Goal: Task Accomplishment & Management: Manage account settings

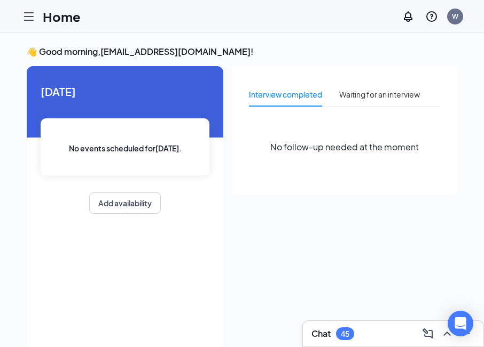
click at [28, 19] on icon "Hamburger" at bounding box center [28, 16] width 13 height 13
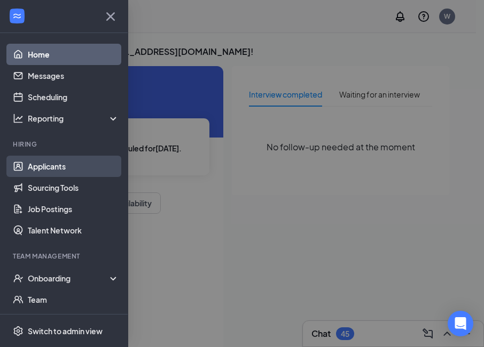
click at [43, 161] on link "Applicants" at bounding box center [73, 166] width 91 height 21
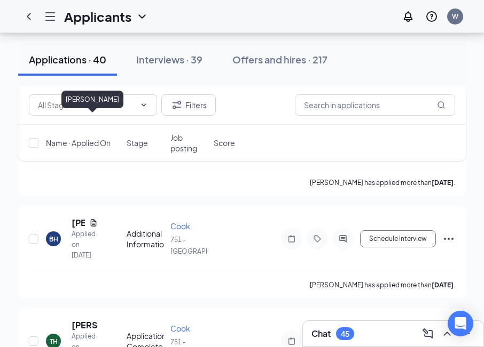
scroll to position [747, 0]
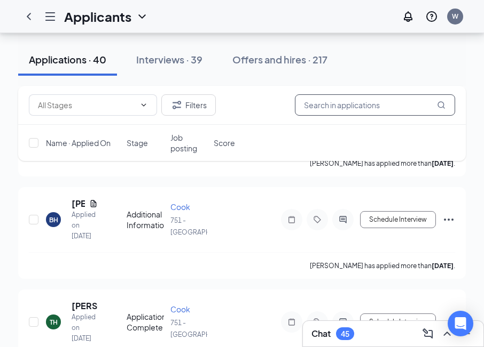
click at [331, 112] on input "text" at bounding box center [375, 104] width 160 height 21
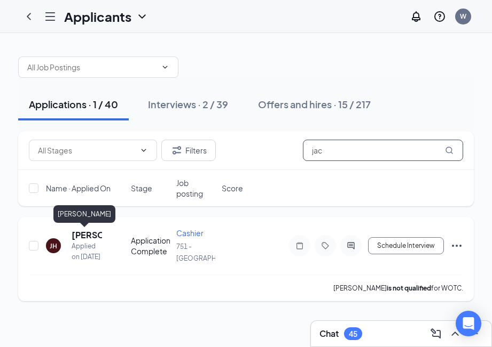
type input "jac"
click at [82, 235] on h5 "[PERSON_NAME]" at bounding box center [87, 236] width 30 height 12
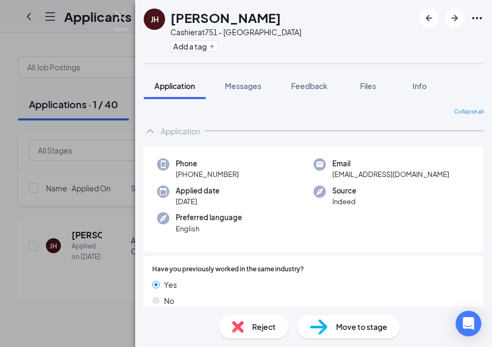
click at [354, 323] on span "Move to stage" at bounding box center [361, 327] width 51 height 12
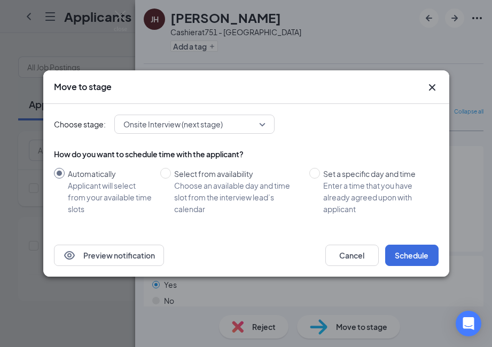
click at [257, 124] on span "Onsite Interview (next stage)" at bounding box center [194, 124] width 142 height 16
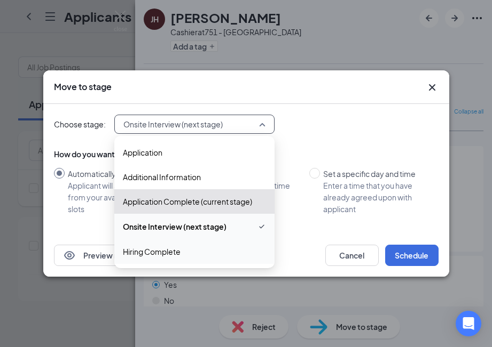
click at [196, 254] on span "Hiring Complete" at bounding box center [194, 252] width 143 height 12
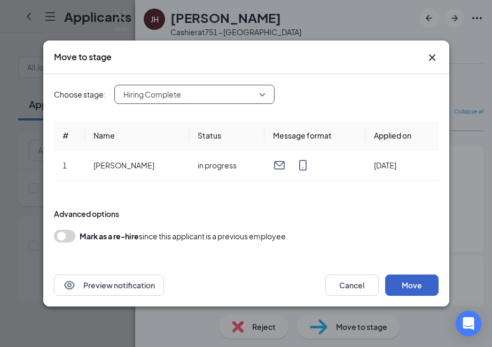
click at [415, 287] on button "Move" at bounding box center [411, 285] width 53 height 21
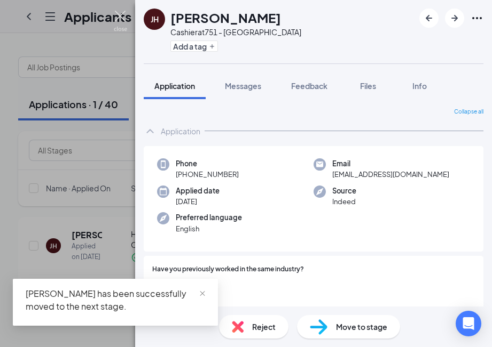
click at [121, 12] on img at bounding box center [120, 21] width 13 height 21
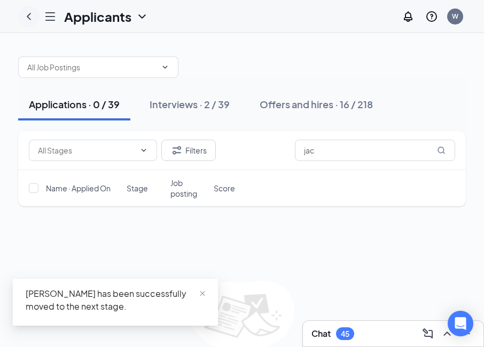
click at [29, 18] on icon "ChevronLeft" at bounding box center [29, 16] width 4 height 7
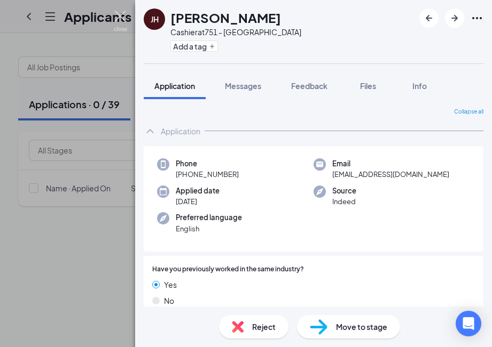
click at [118, 15] on img at bounding box center [120, 21] width 13 height 21
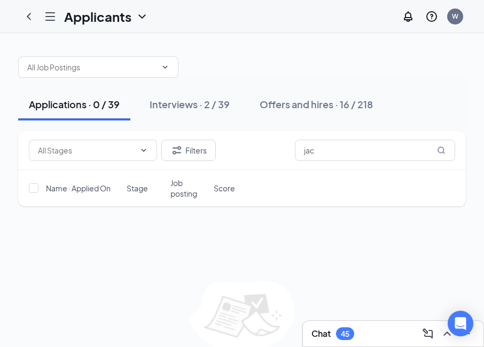
click at [58, 13] on div at bounding box center [49, 16] width 21 height 21
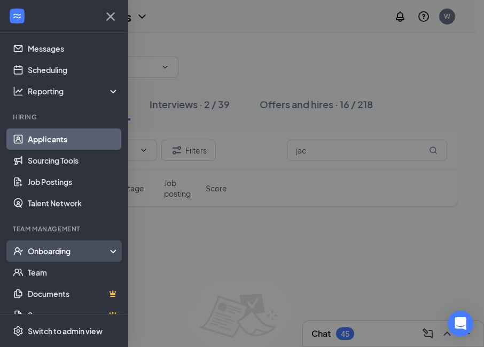
scroll to position [53, 0]
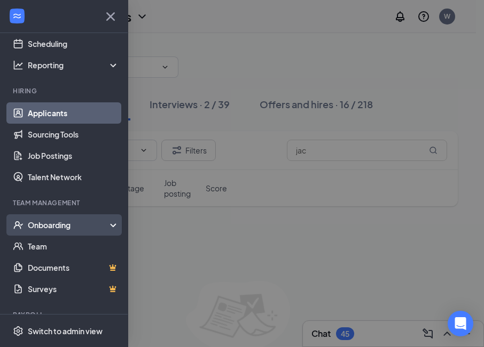
click at [62, 223] on div "Onboarding" at bounding box center [69, 225] width 82 height 11
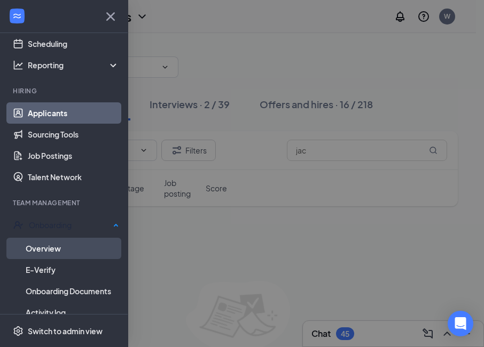
click at [63, 249] on link "Overview" at bounding box center [72, 248] width 93 height 21
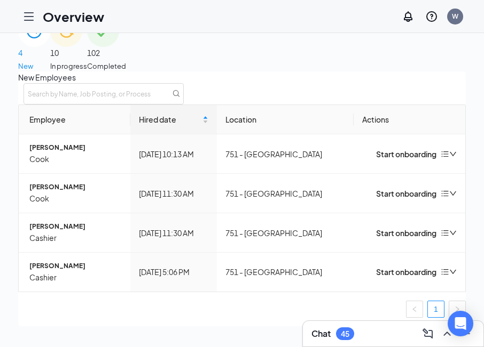
scroll to position [48, 0]
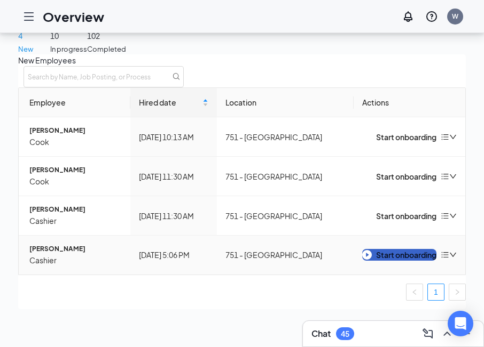
click at [384, 249] on div "Start onboarding" at bounding box center [399, 255] width 74 height 12
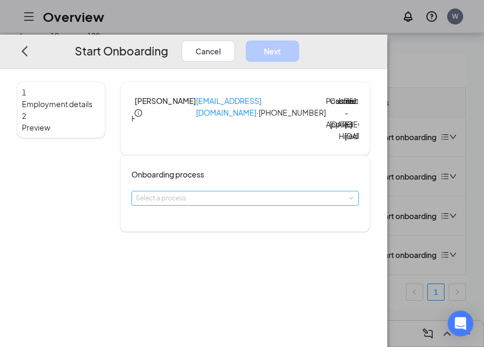
click at [329, 204] on div "Select a process" at bounding box center [243, 198] width 214 height 11
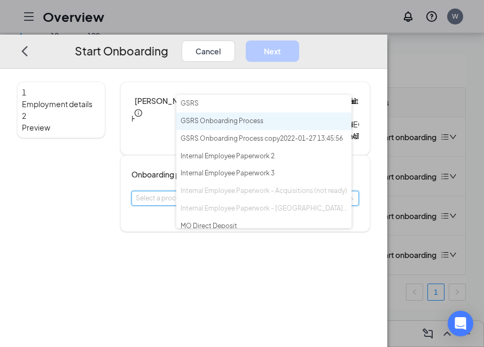
click at [235, 119] on span "GSRS Onboarding Process" at bounding box center [221, 121] width 83 height 8
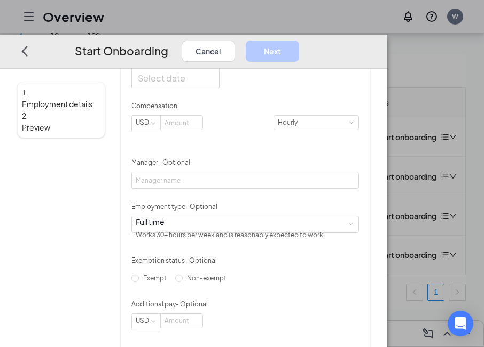
scroll to position [267, 0]
click at [213, 84] on div at bounding box center [175, 76] width 75 height 13
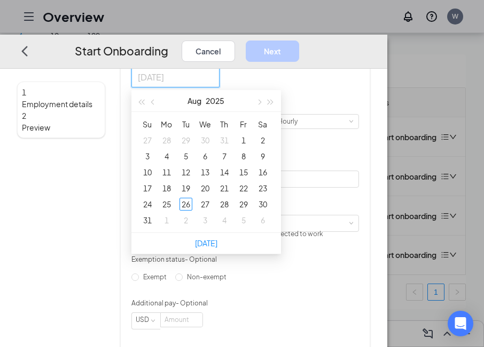
type input "[DATE]"
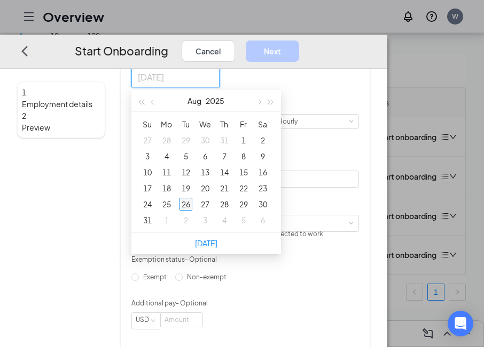
click at [192, 211] on div "26" at bounding box center [185, 204] width 13 height 13
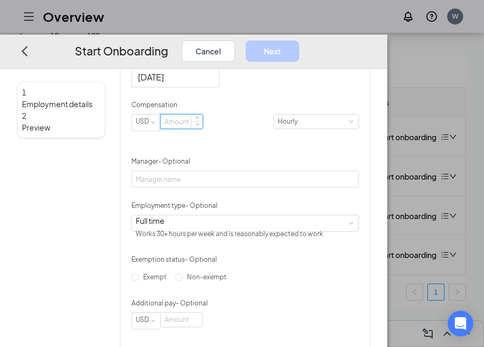
click at [202, 129] on input at bounding box center [182, 122] width 42 height 14
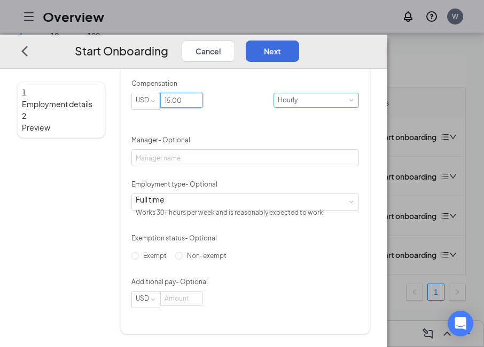
scroll to position [354, 0]
type input "15"
click at [299, 41] on button "Next" at bounding box center [272, 51] width 53 height 21
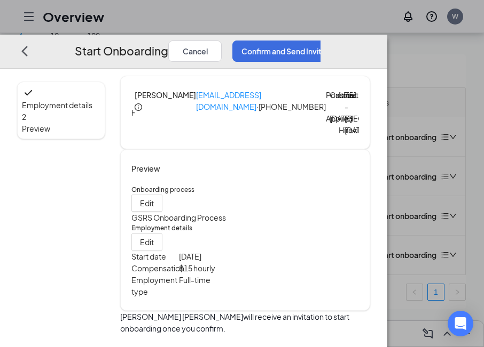
scroll to position [54, 0]
click at [349, 41] on button "Confirm and Send Invitation" at bounding box center [290, 51] width 116 height 21
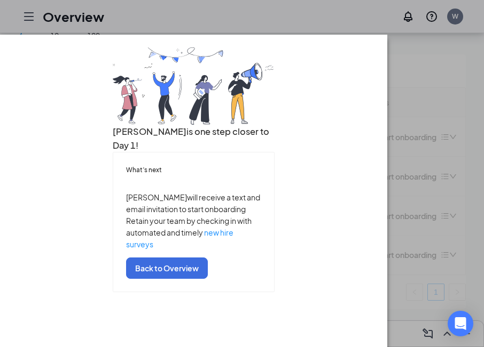
scroll to position [0, 0]
